Goal: Find specific page/section: Find specific page/section

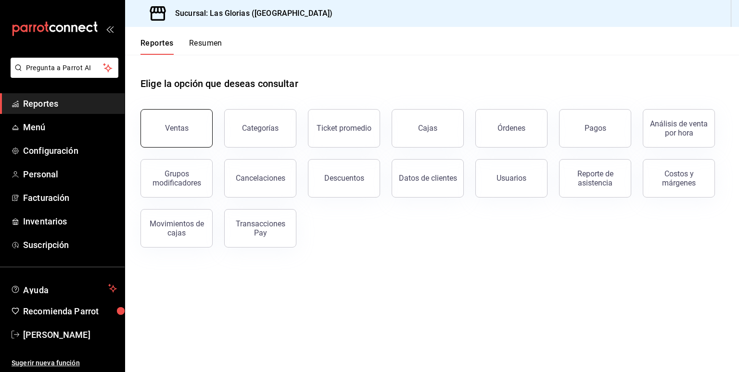
click at [194, 129] on button "Ventas" at bounding box center [176, 128] width 72 height 38
